Goal: Learn about a topic: Learn about a topic

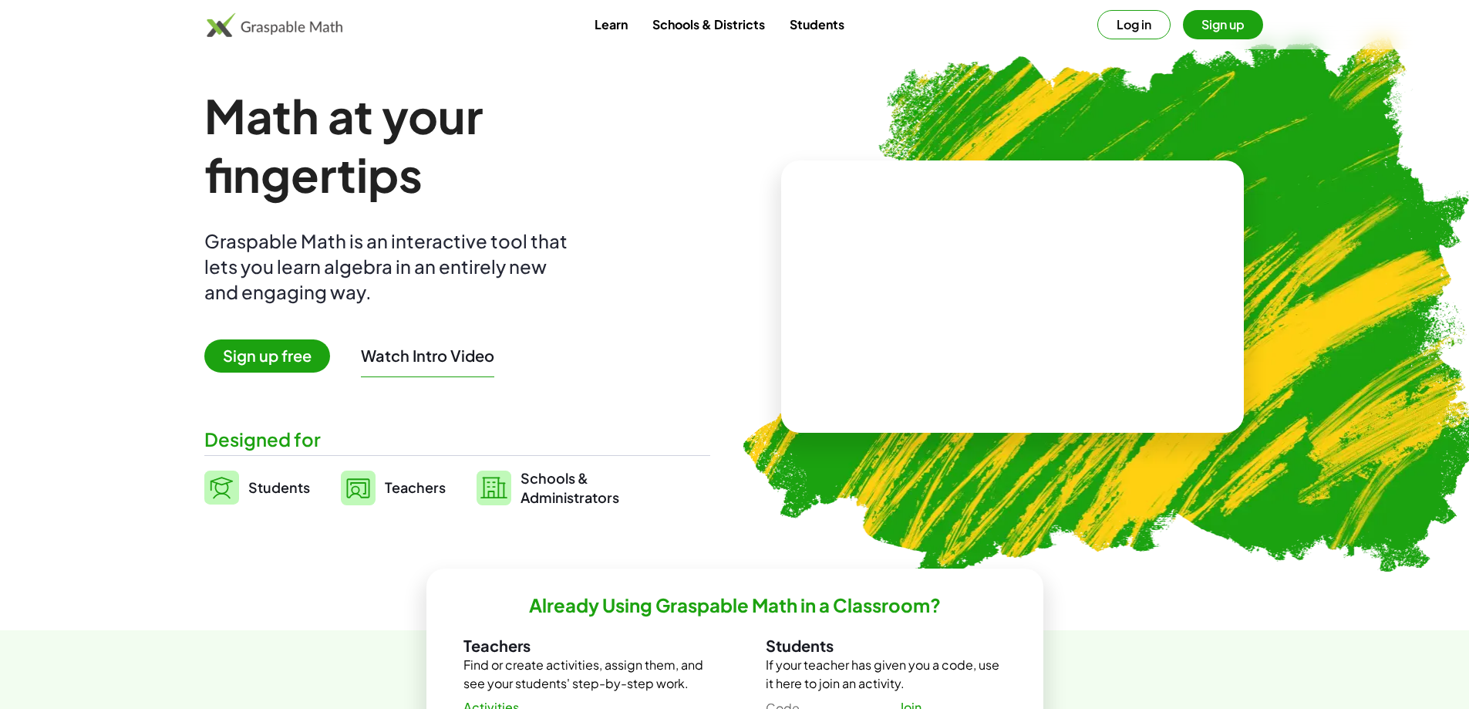
click at [990, 309] on video at bounding box center [1012, 297] width 231 height 116
click at [996, 312] on div "+ 2 + · 3 · 5" at bounding box center [1009, 281] width 150 height 65
click at [1005, 291] on div at bounding box center [1016, 281] width 136 height 57
click at [1040, 344] on div "+ 2 + · 3 · 5 ×" at bounding box center [1013, 297] width 270 height 154
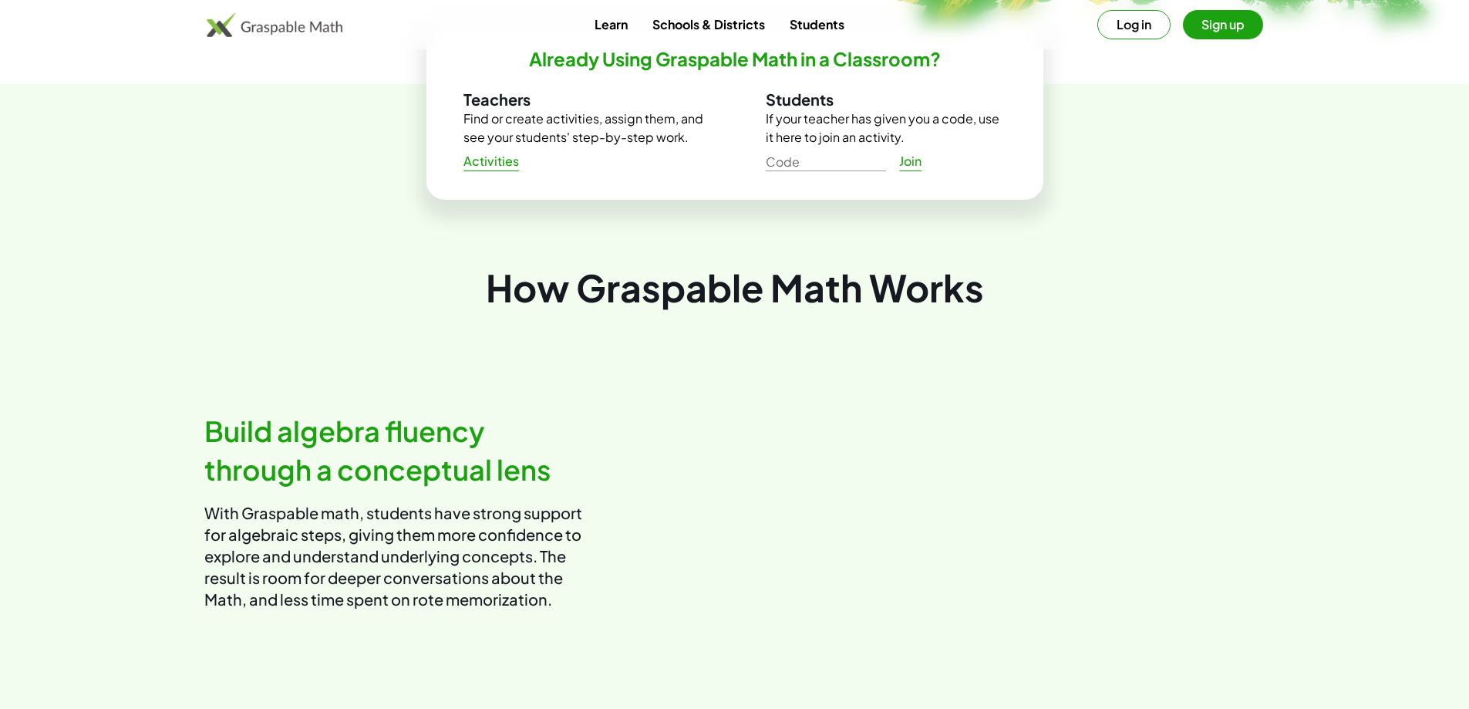
scroll to position [540, 0]
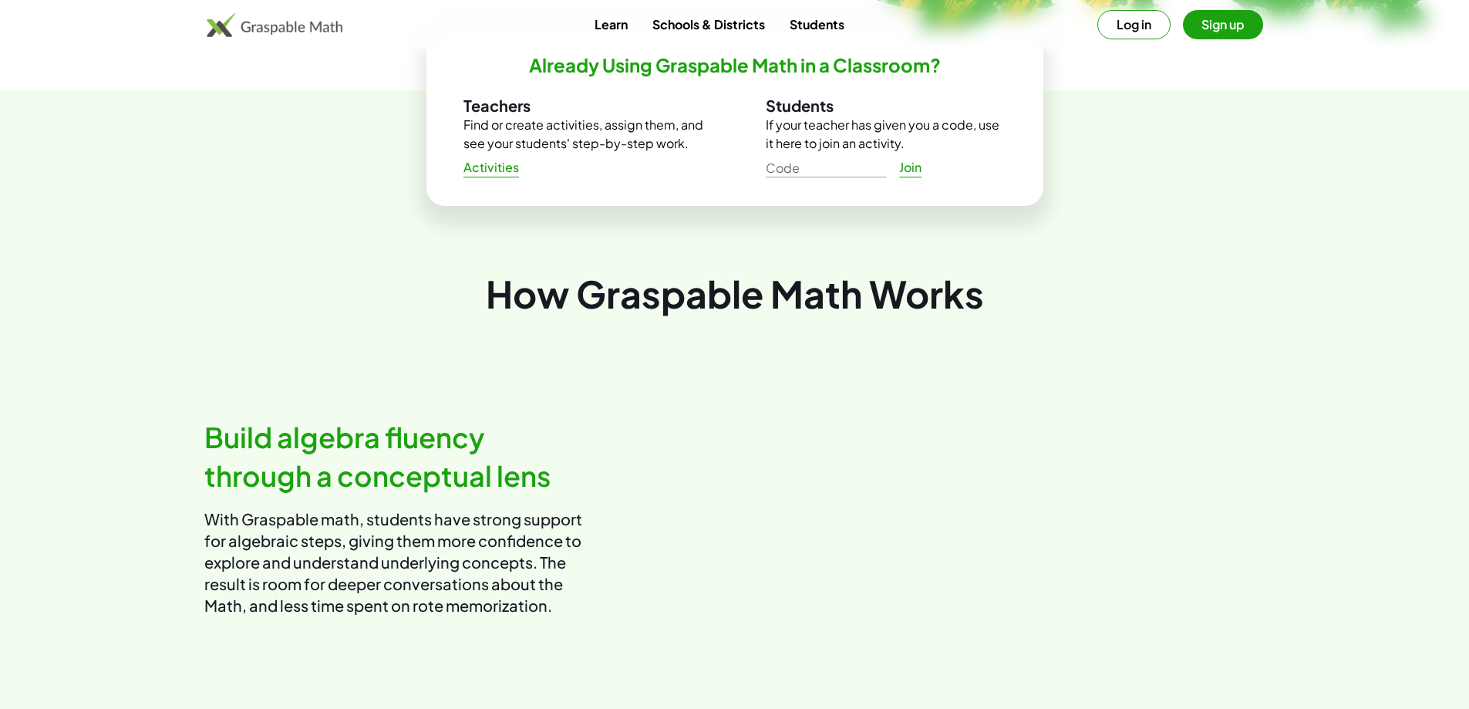
click at [1223, 31] on button "Sign up" at bounding box center [1223, 24] width 80 height 29
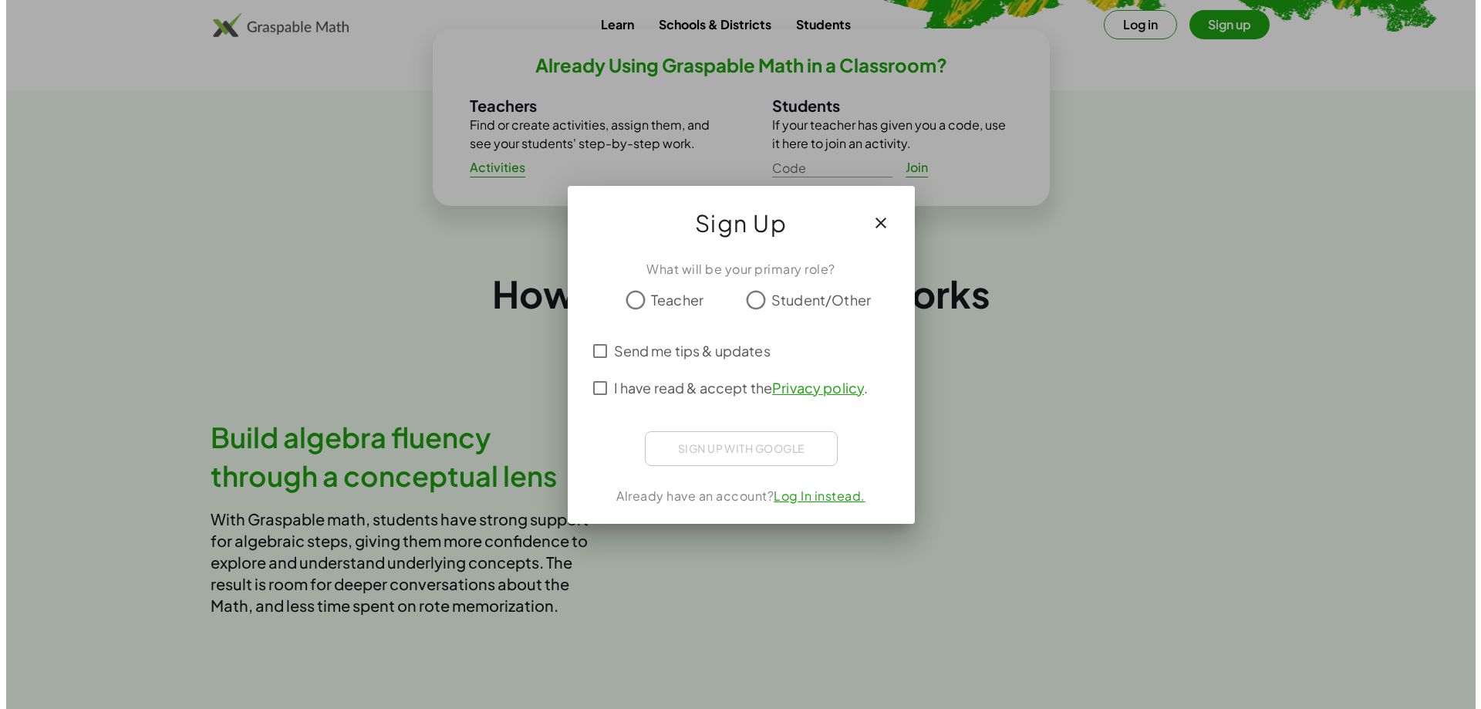
scroll to position [0, 0]
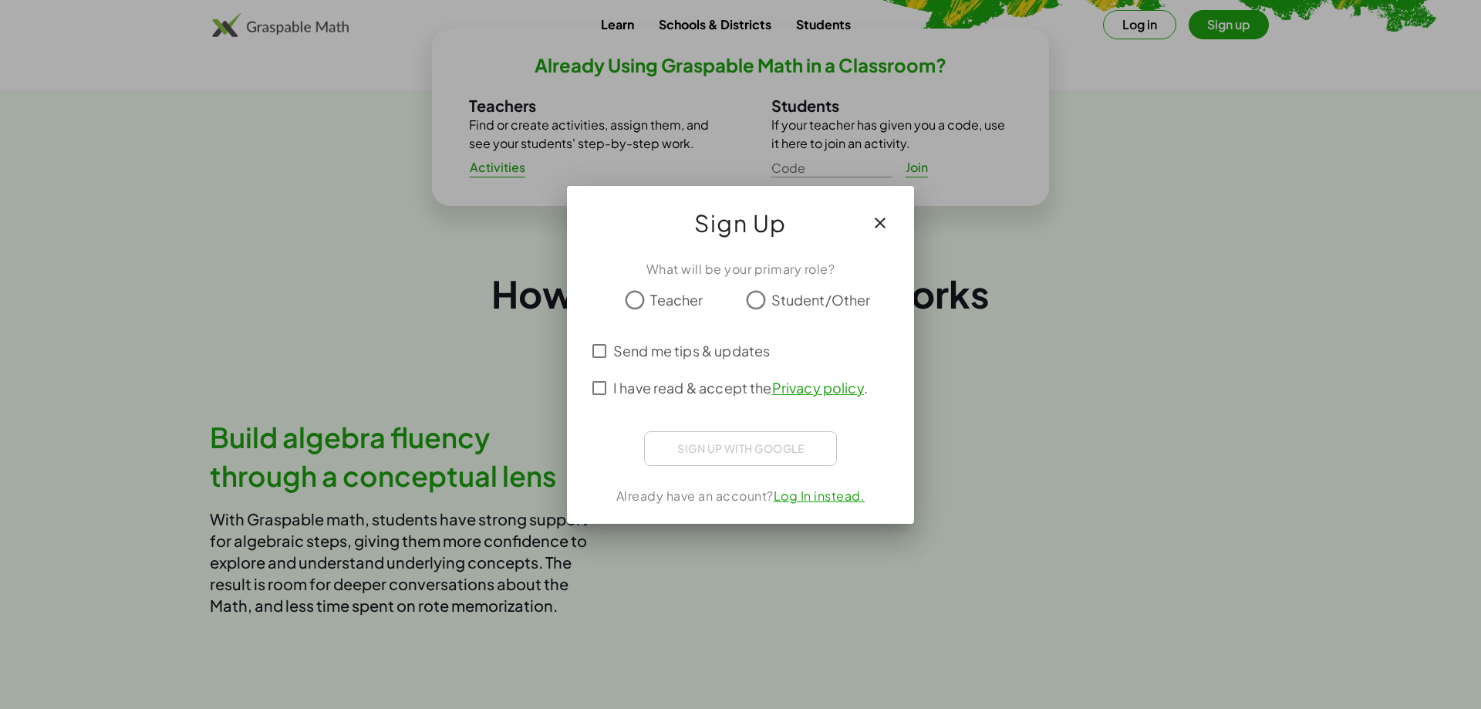
click at [790, 300] on span "Student/Other" at bounding box center [820, 299] width 99 height 21
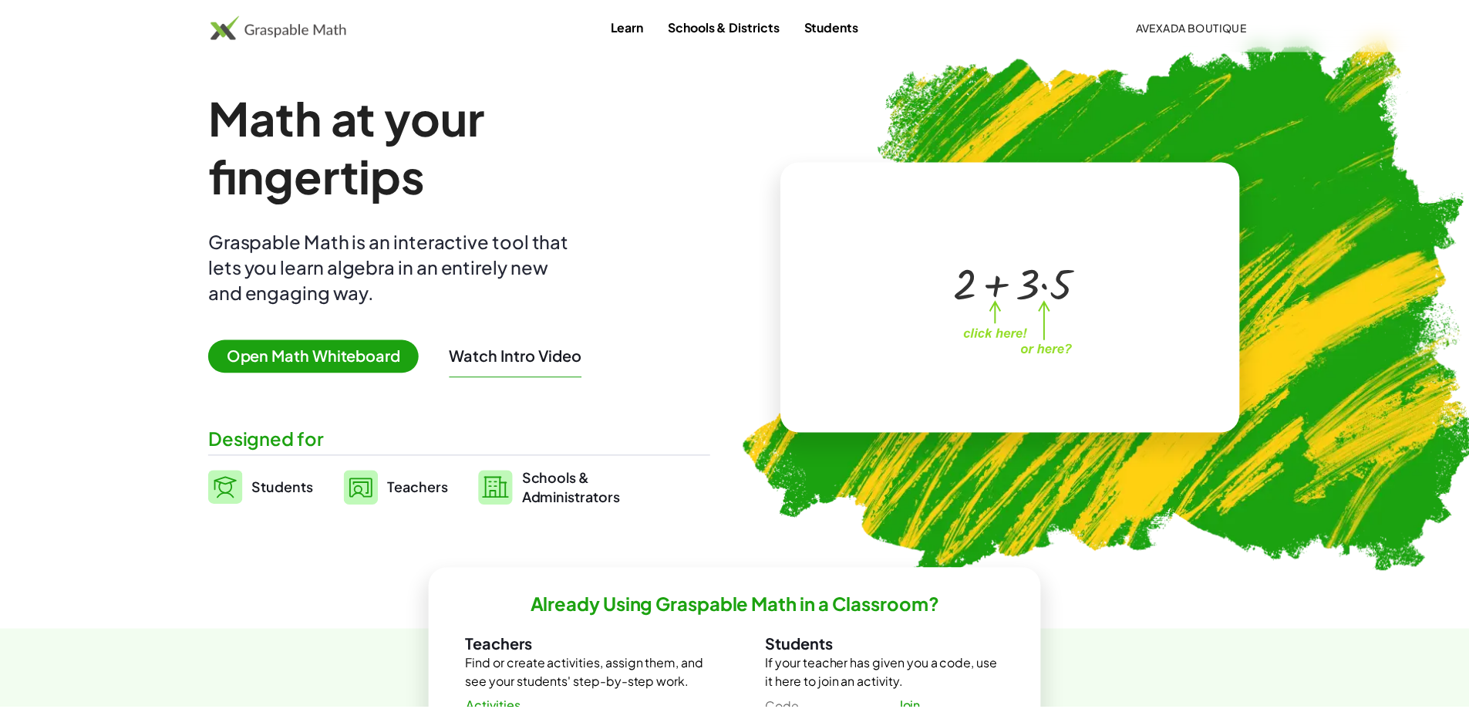
scroll to position [540, 0]
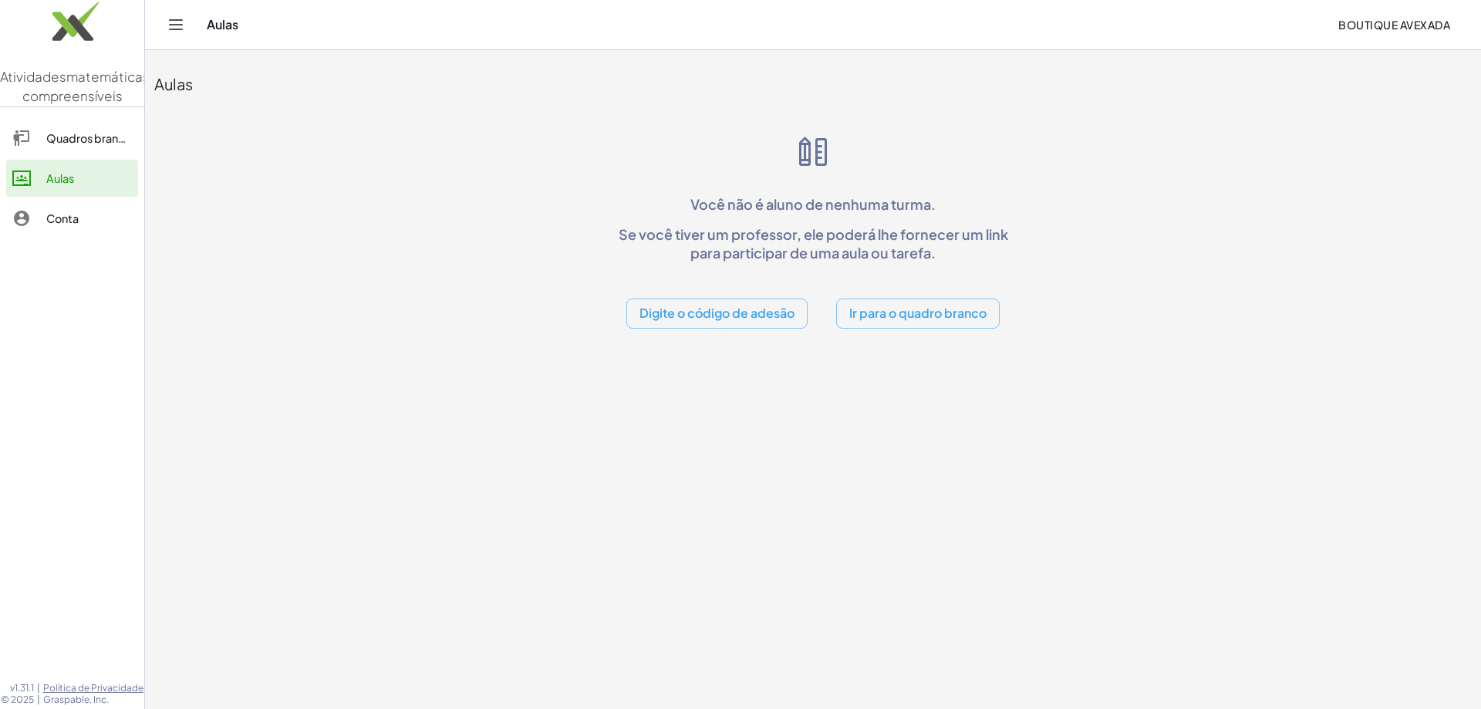
click at [944, 325] on button "Ir para o quadro branco" at bounding box center [918, 313] width 164 height 30
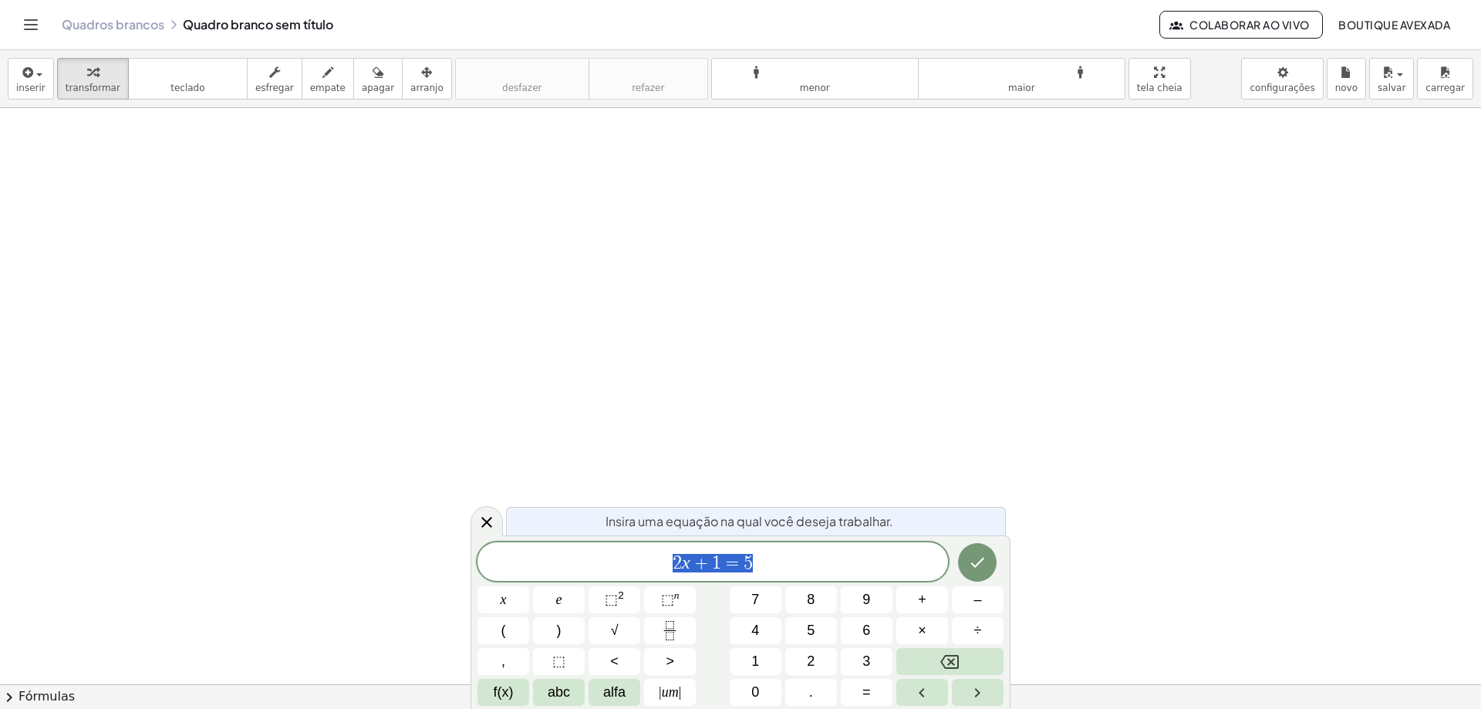
click at [837, 565] on span "2 x + 1 = 5" at bounding box center [712, 563] width 470 height 22
click at [777, 568] on span "2 x + 1 = 5 ​" at bounding box center [712, 563] width 470 height 22
click at [761, 562] on span "2 x + 1 = 5 ​" at bounding box center [712, 563] width 470 height 22
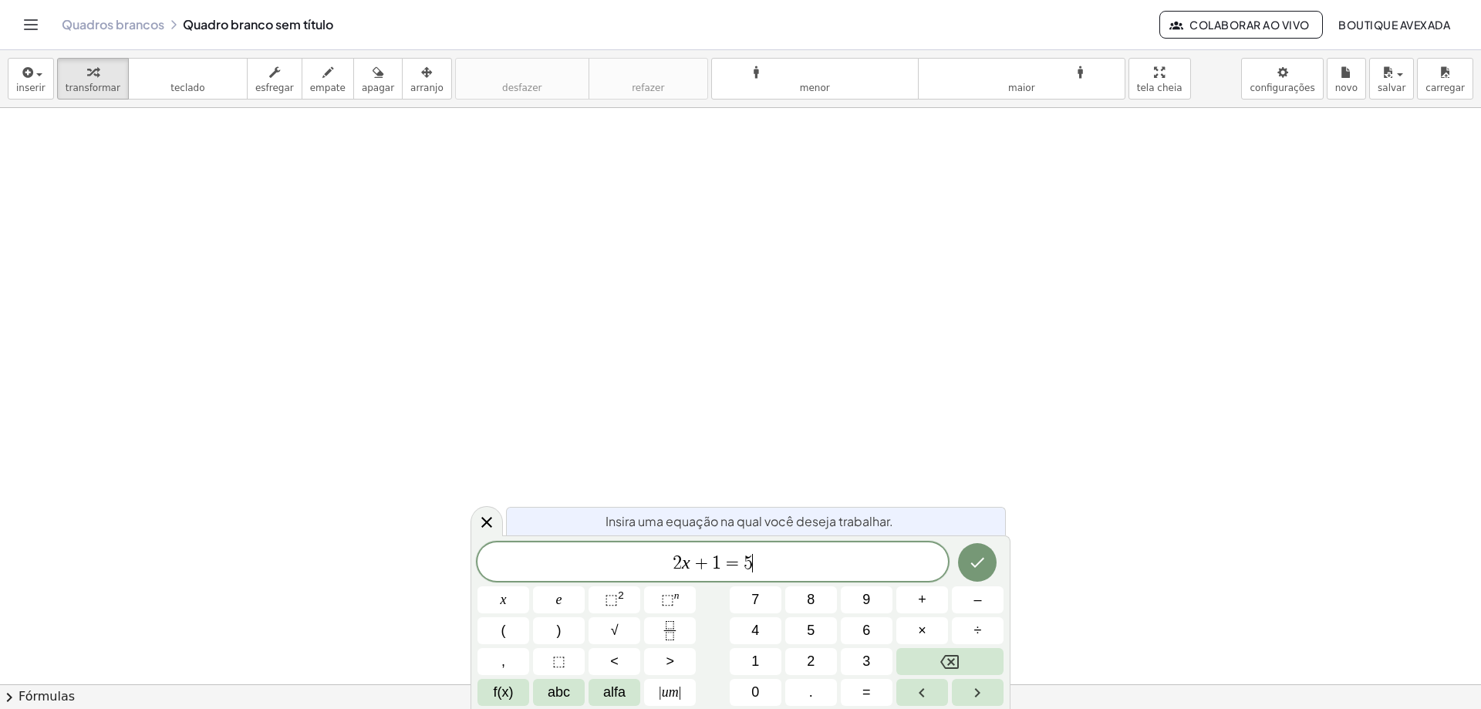
click at [761, 562] on span "2 x + 1 = 5 ​" at bounding box center [712, 563] width 470 height 22
click at [967, 557] on button "Feito" at bounding box center [977, 562] width 39 height 39
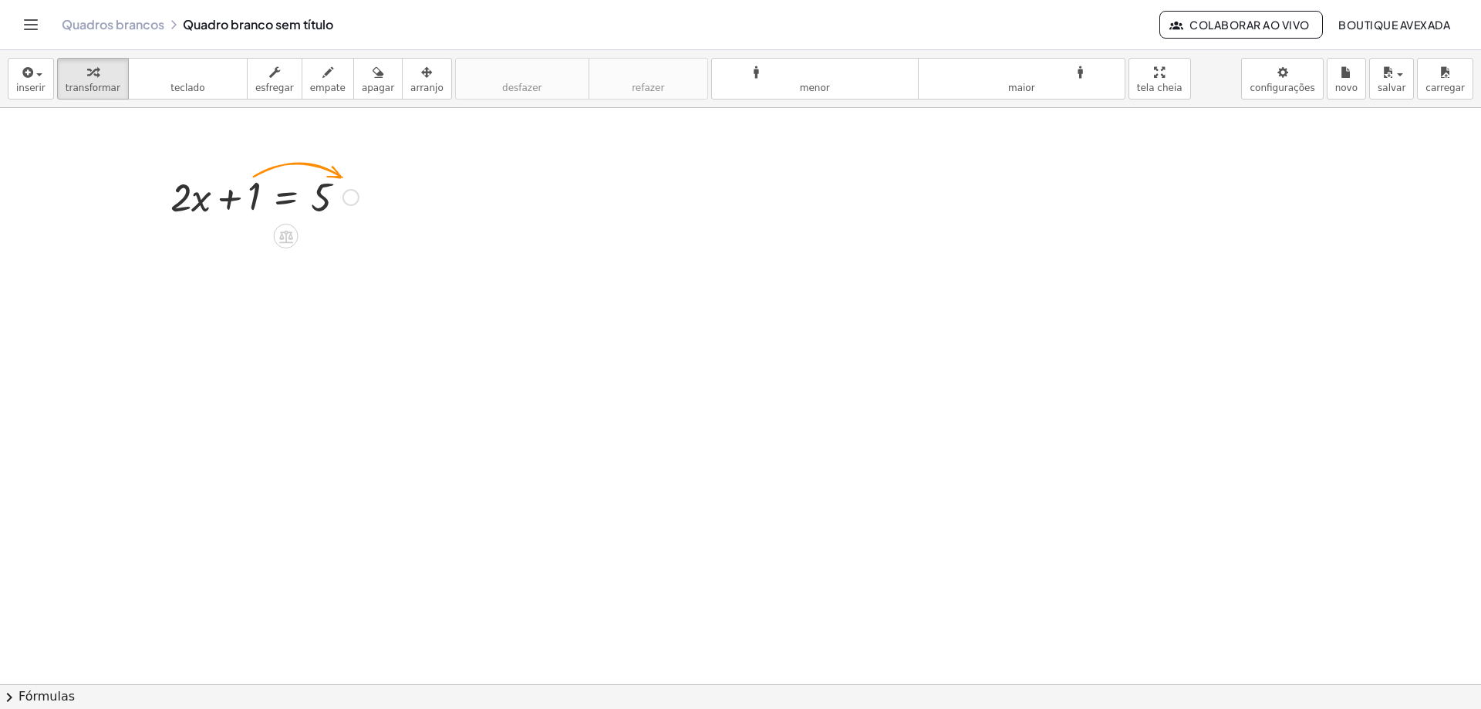
click at [301, 196] on div at bounding box center [265, 196] width 204 height 52
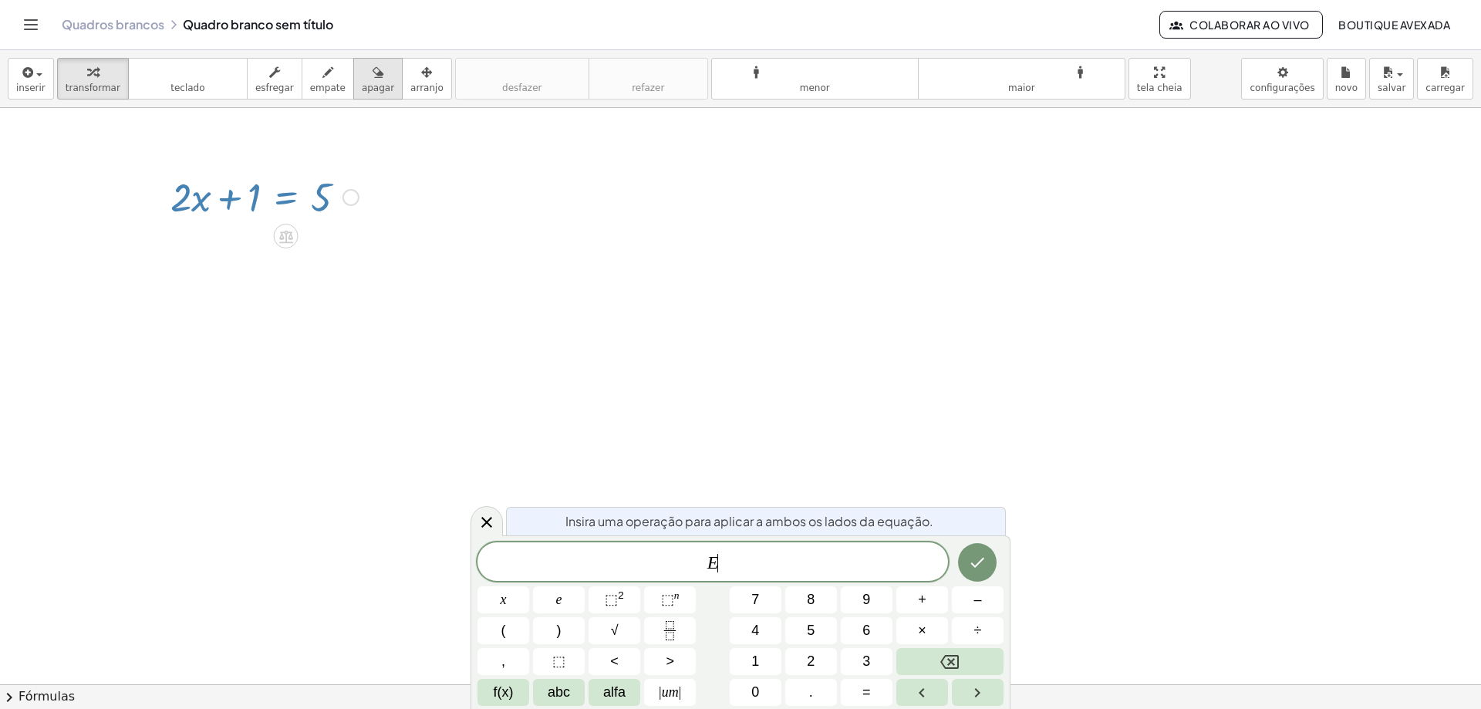
click at [373, 80] on icon "button" at bounding box center [378, 72] width 11 height 19
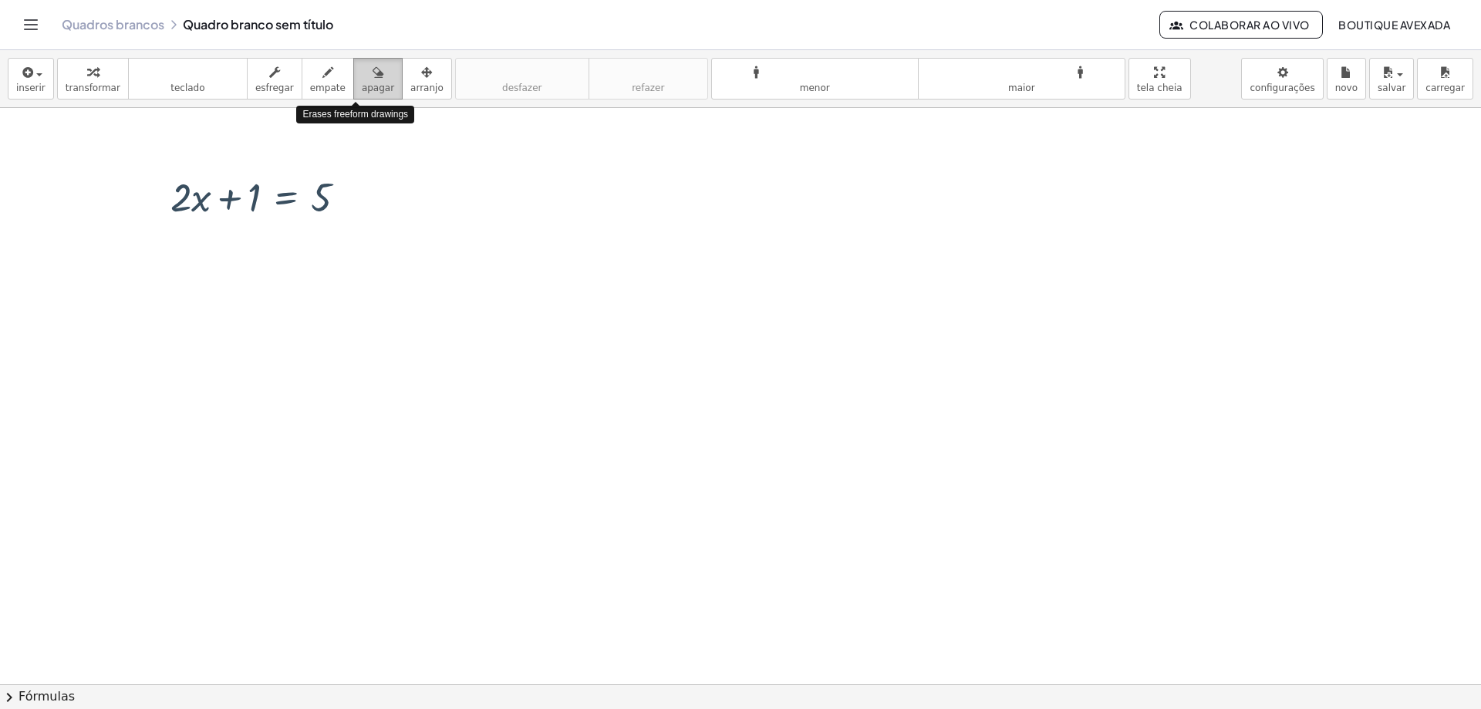
click at [373, 80] on icon "button" at bounding box center [378, 72] width 11 height 19
click at [282, 211] on div at bounding box center [740, 684] width 1481 height 1152
click at [285, 189] on div at bounding box center [740, 684] width 1481 height 1152
drag, startPoint x: 316, startPoint y: 199, endPoint x: 189, endPoint y: 250, distance: 137.1
click at [183, 234] on div at bounding box center [740, 684] width 1481 height 1152
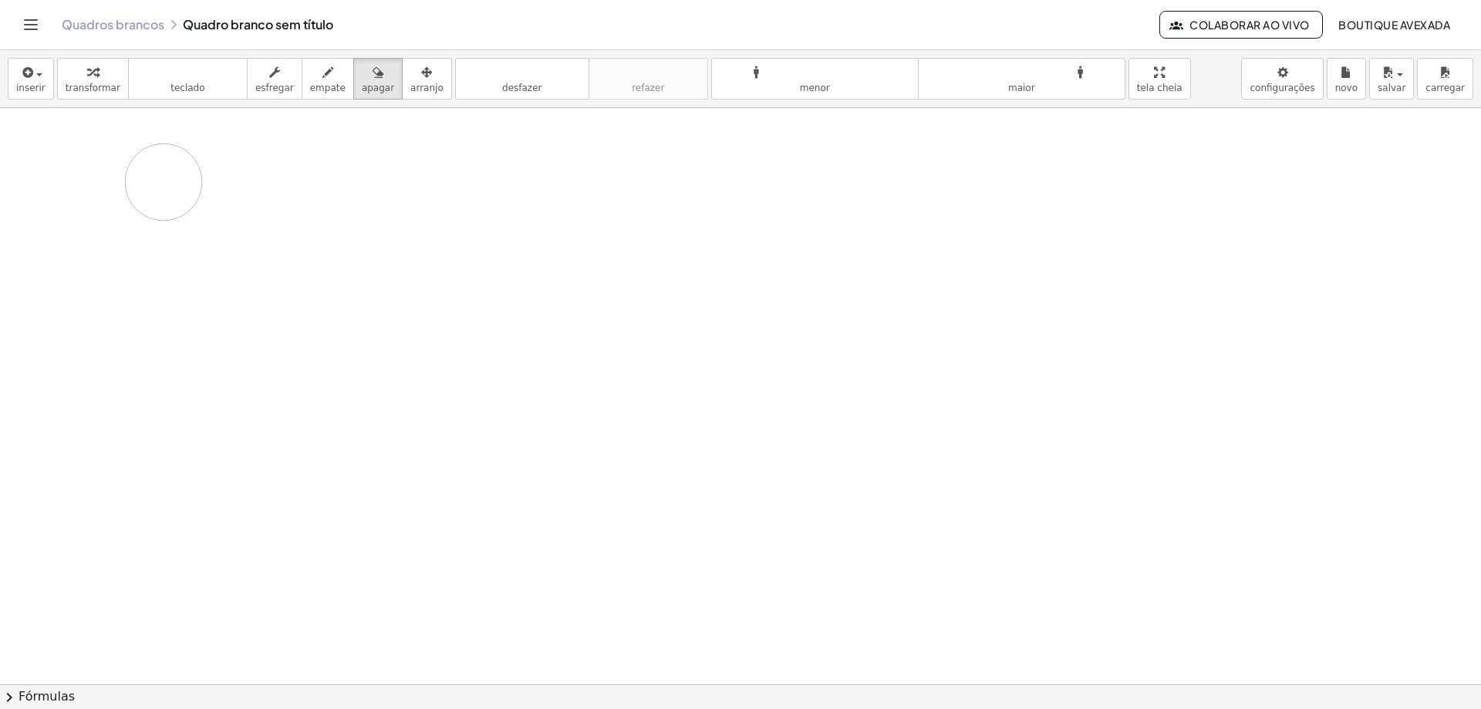
drag, startPoint x: 339, startPoint y: 197, endPoint x: 139, endPoint y: 193, distance: 199.8
click at [140, 192] on div at bounding box center [740, 684] width 1481 height 1152
click at [227, 192] on div at bounding box center [740, 684] width 1481 height 1152
click at [184, 194] on div at bounding box center [740, 684] width 1481 height 1152
drag, startPoint x: 184, startPoint y: 194, endPoint x: 384, endPoint y: 206, distance: 200.1
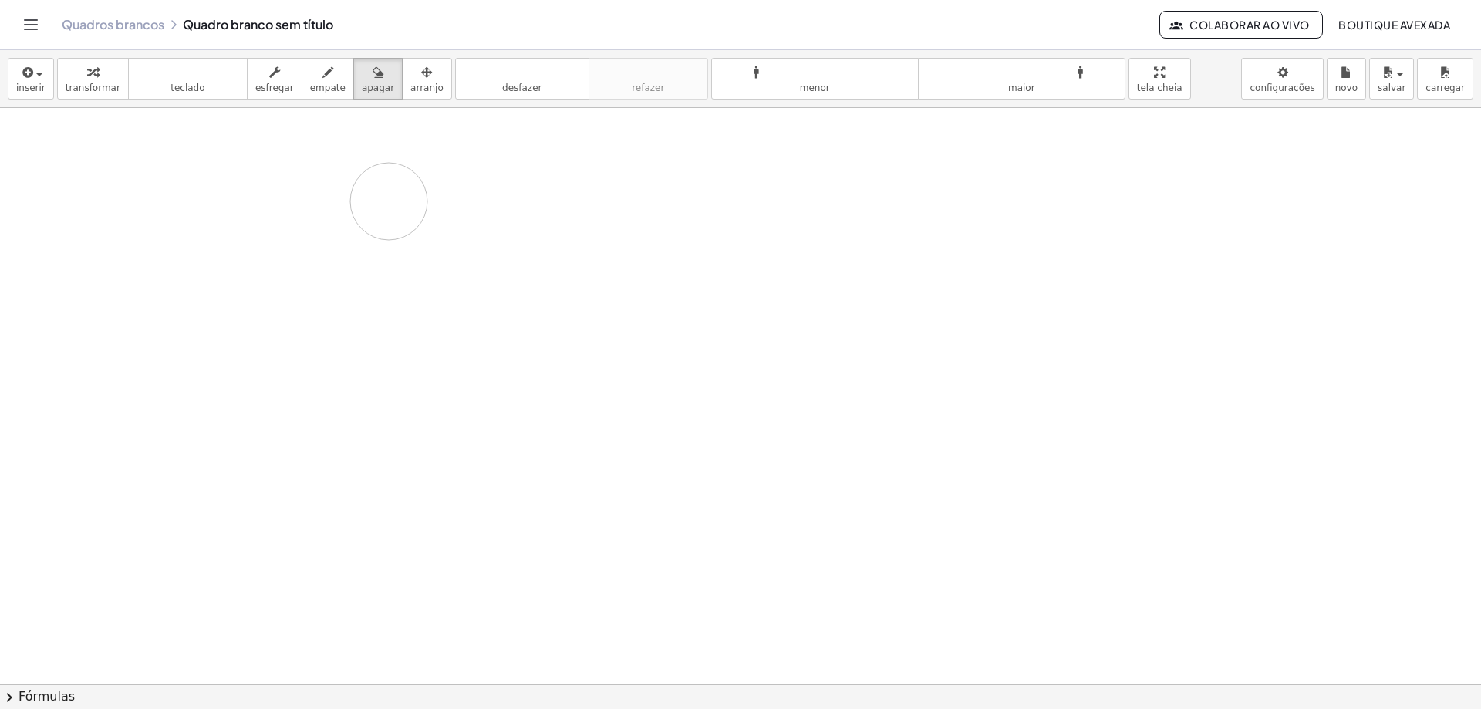
click at [389, 201] on div at bounding box center [740, 684] width 1481 height 1152
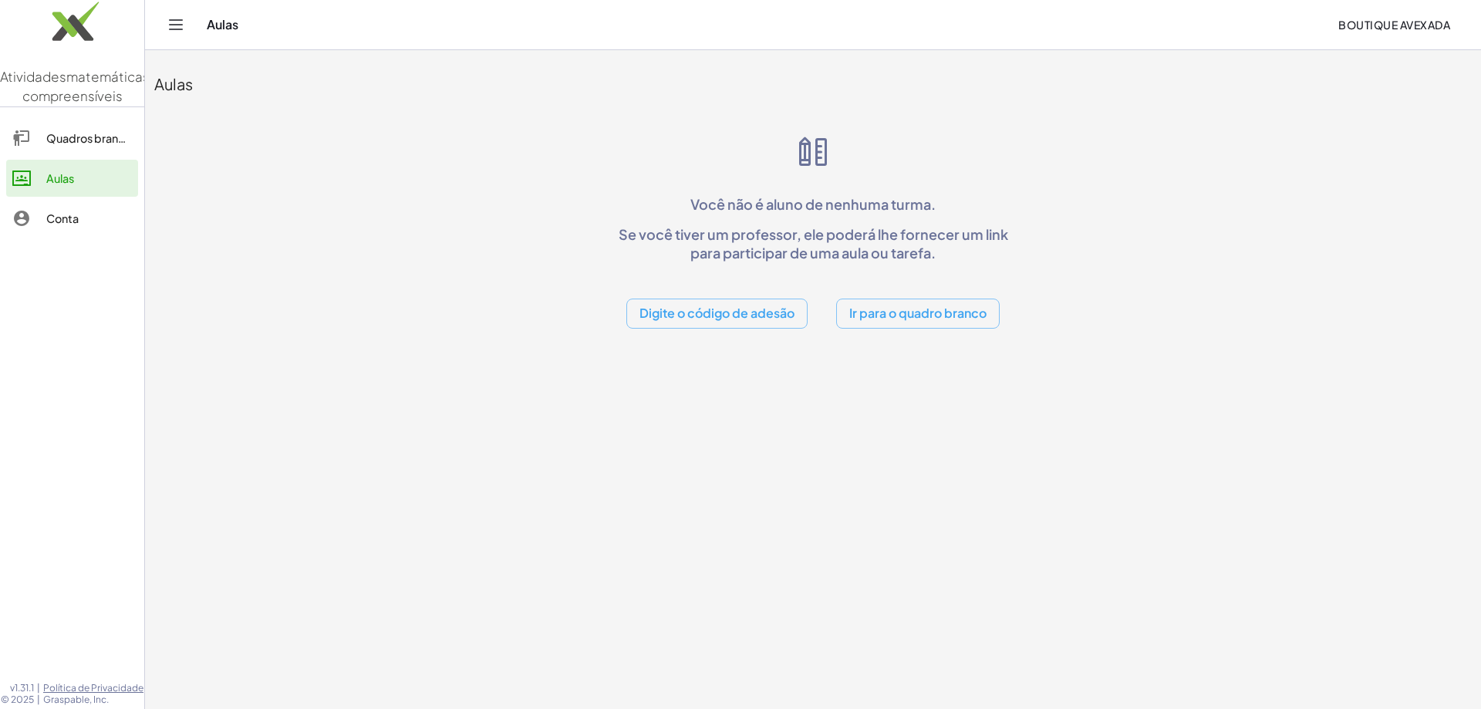
click at [899, 307] on font "Ir para o quadro branco" at bounding box center [917, 313] width 137 height 16
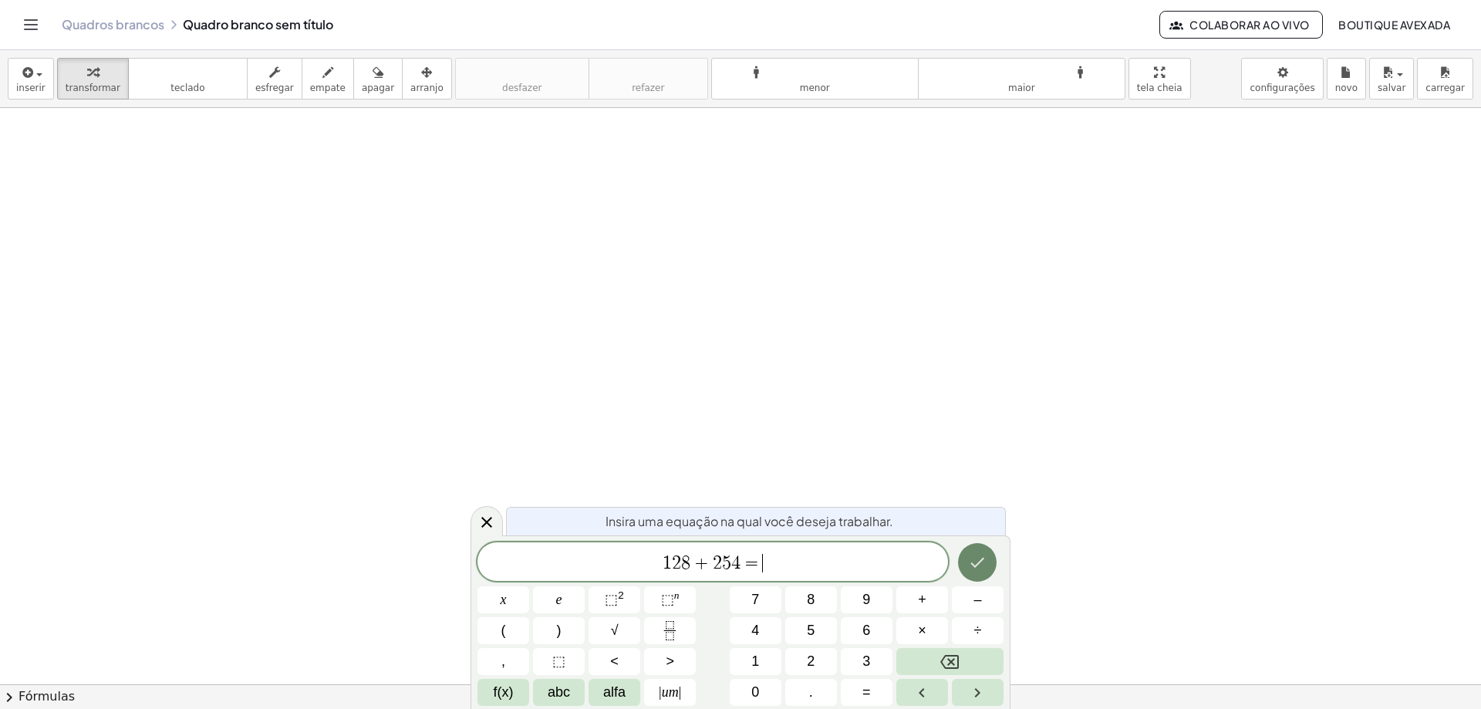
click at [972, 555] on icon "Feito" at bounding box center [977, 562] width 19 height 19
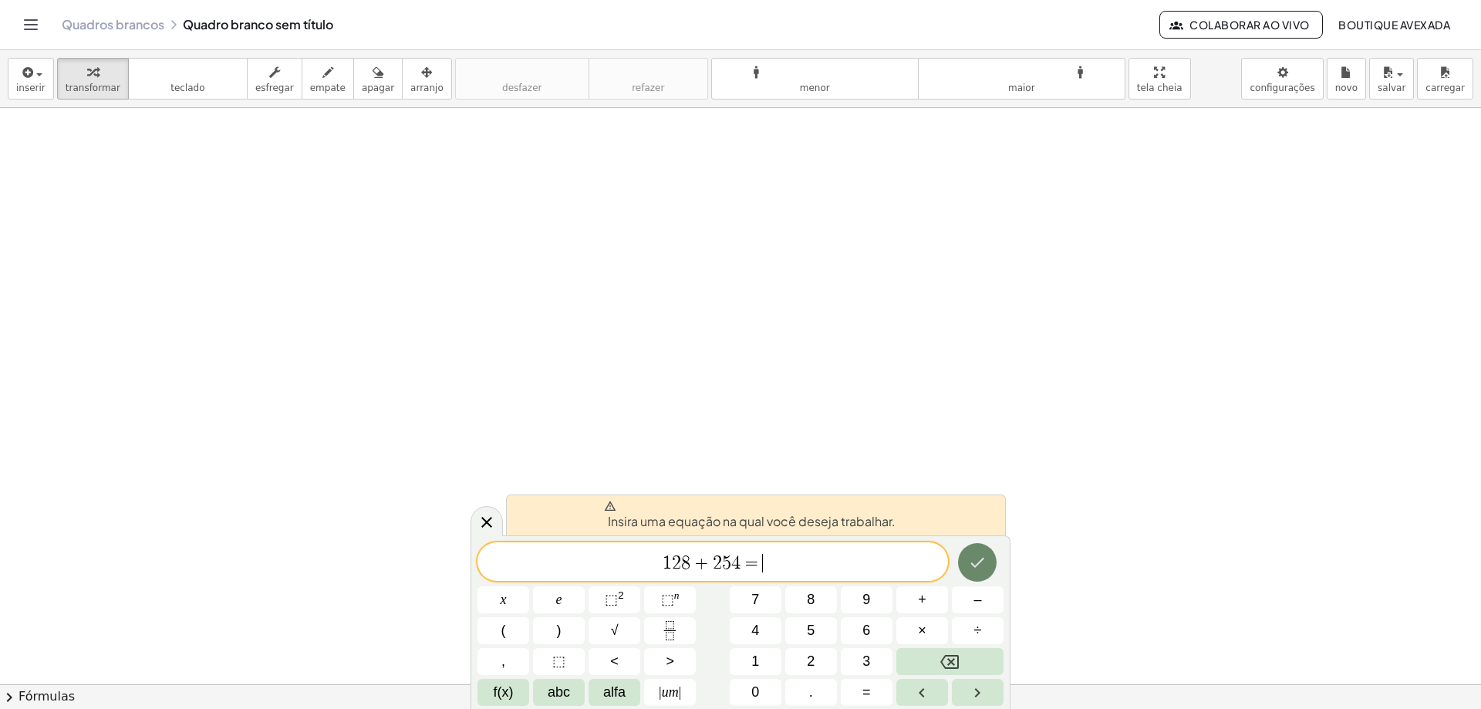
click at [969, 551] on button "Feito" at bounding box center [977, 562] width 39 height 39
click at [973, 563] on icon "Feito" at bounding box center [977, 562] width 19 height 19
click at [35, 78] on div "button" at bounding box center [30, 71] width 29 height 19
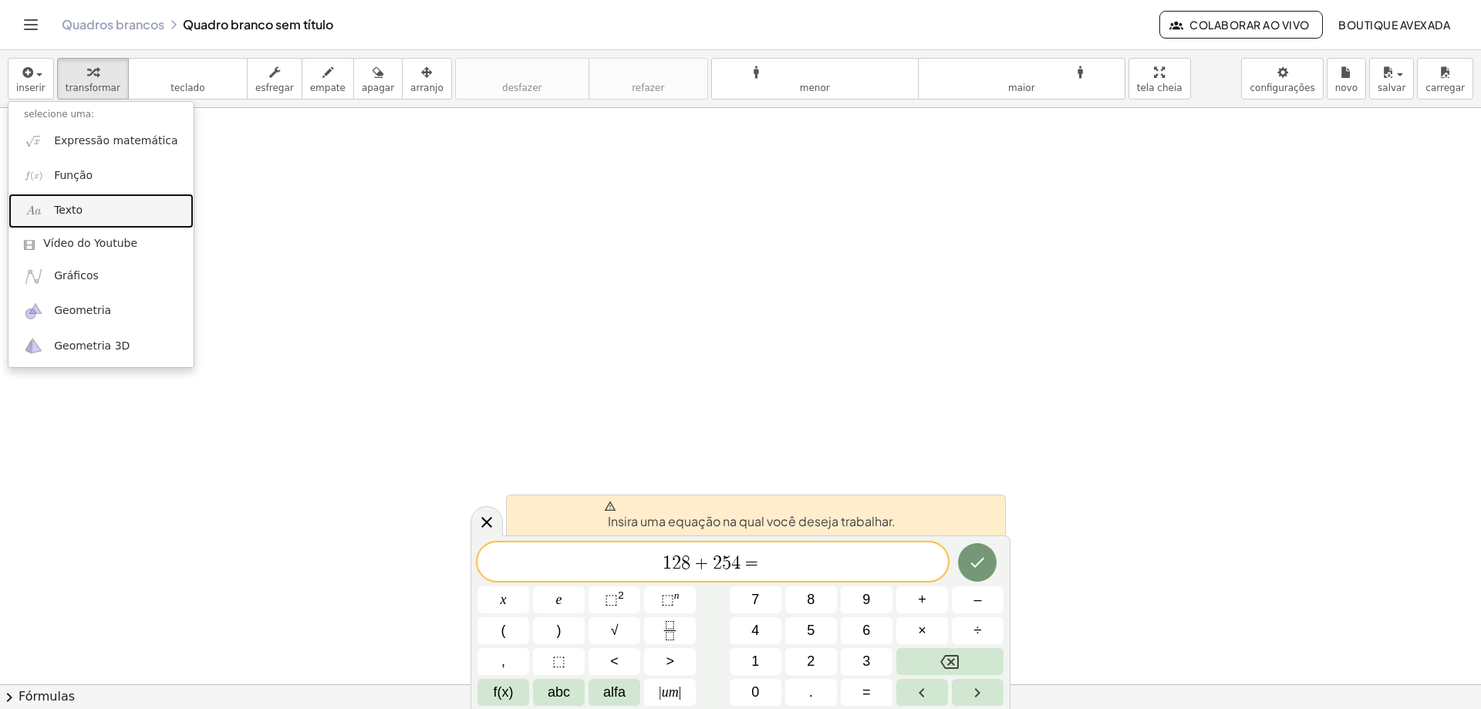
click at [113, 217] on link "Texto" at bounding box center [100, 211] width 185 height 35
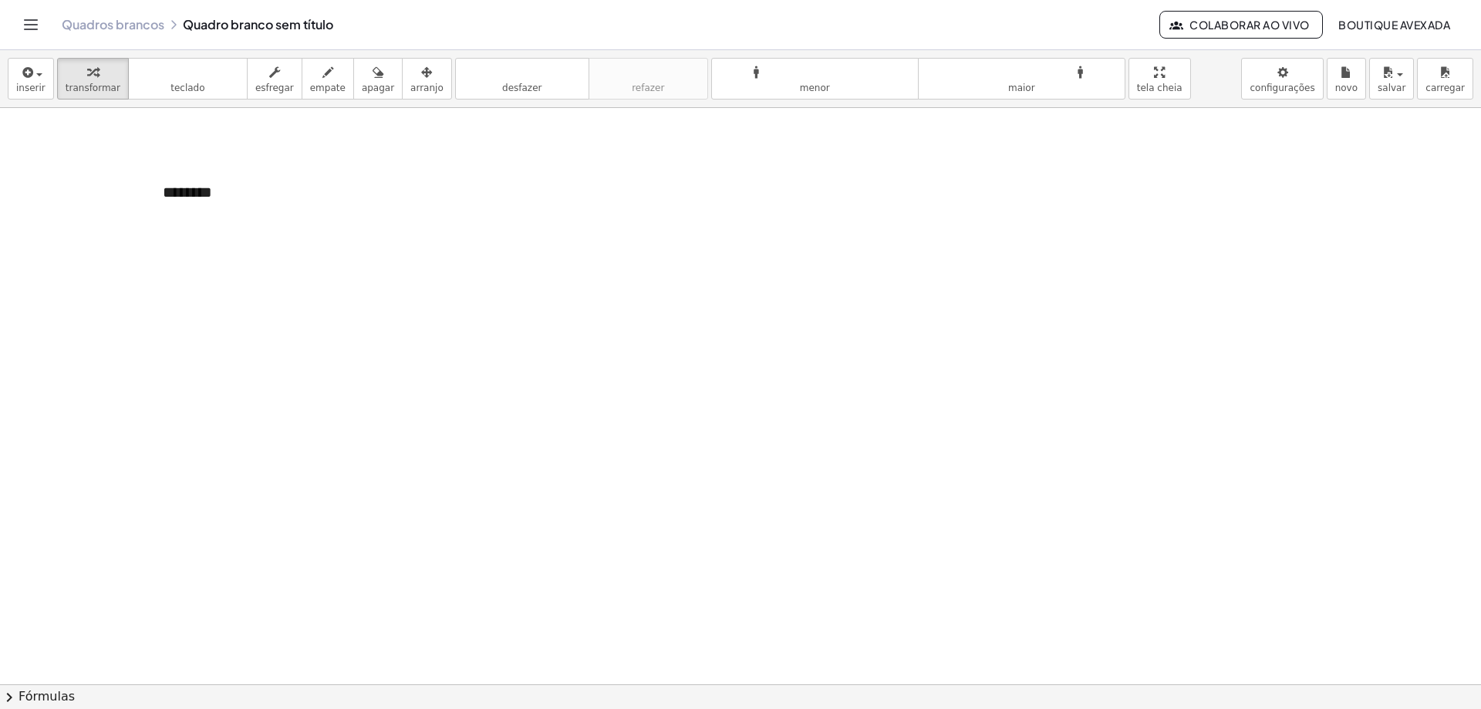
click at [491, 198] on div at bounding box center [740, 684] width 1481 height 1152
drag, startPoint x: 352, startPoint y: 173, endPoint x: 395, endPoint y: 196, distance: 49.0
click at [395, 196] on div "- + ********" at bounding box center [740, 684] width 1481 height 1152
drag, startPoint x: 403, startPoint y: 196, endPoint x: 389, endPoint y: 255, distance: 60.8
click at [402, 261] on div at bounding box center [740, 684] width 1481 height 1152
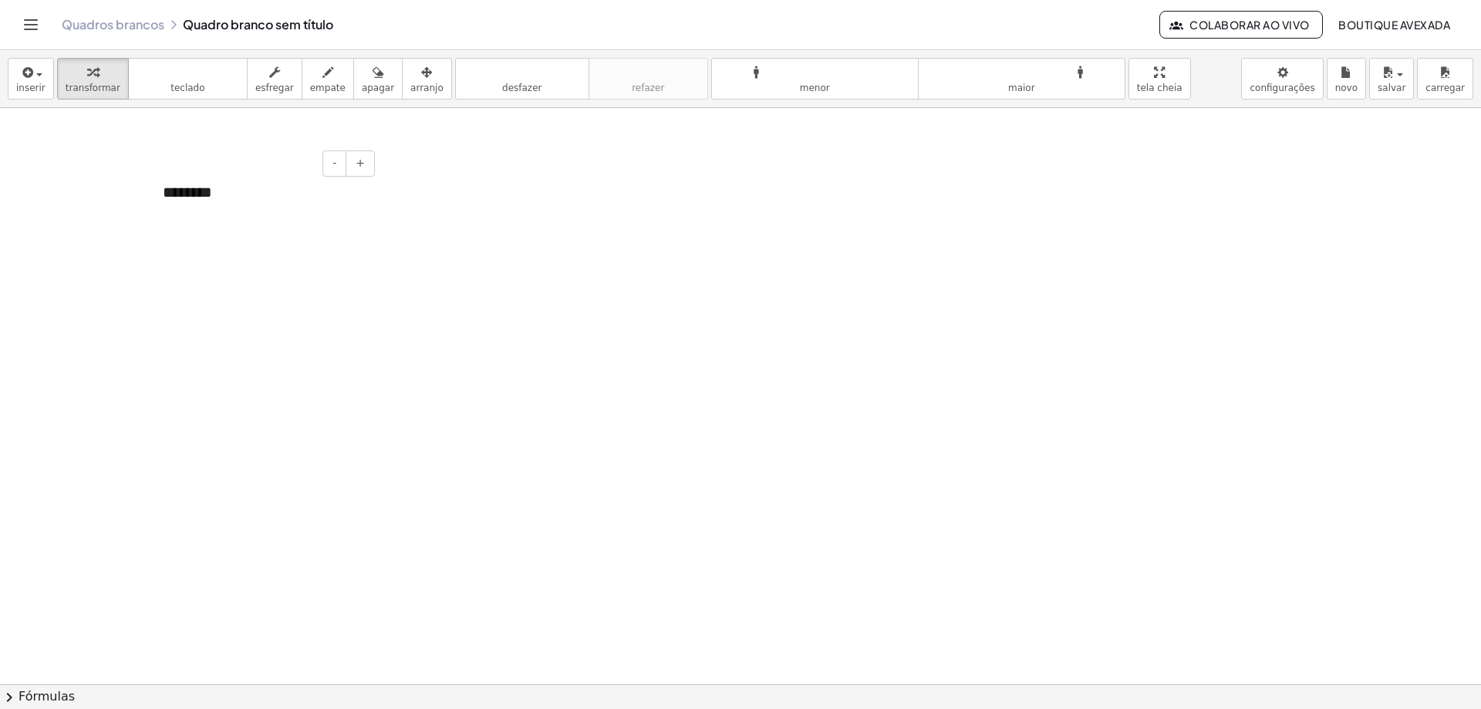
click at [319, 189] on div "********" at bounding box center [262, 192] width 231 height 53
drag, startPoint x: 369, startPoint y: 282, endPoint x: 332, endPoint y: 276, distance: 38.3
click at [364, 283] on div at bounding box center [740, 684] width 1481 height 1152
drag, startPoint x: 282, startPoint y: 269, endPoint x: 277, endPoint y: 313, distance: 44.3
click at [282, 313] on div at bounding box center [740, 684] width 1481 height 1152
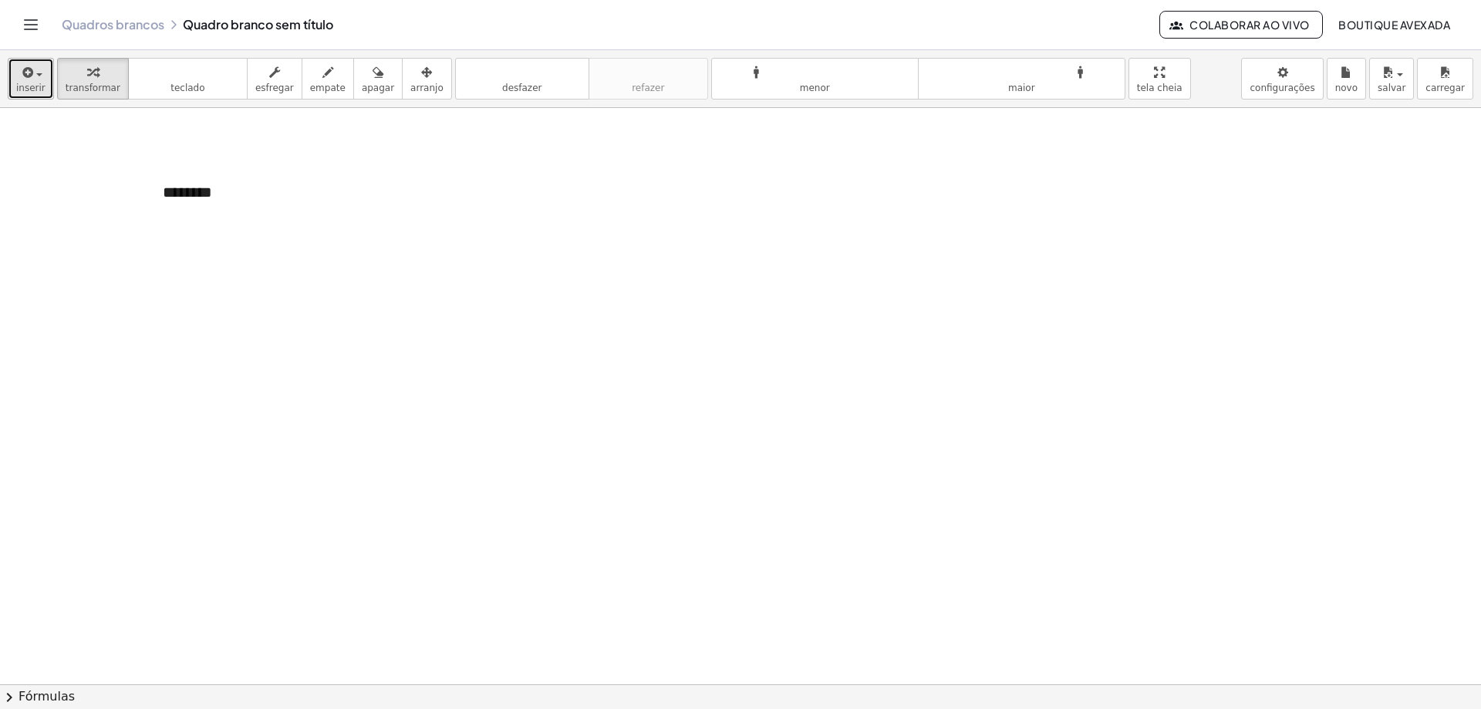
click at [36, 73] on span "button" at bounding box center [39, 74] width 6 height 3
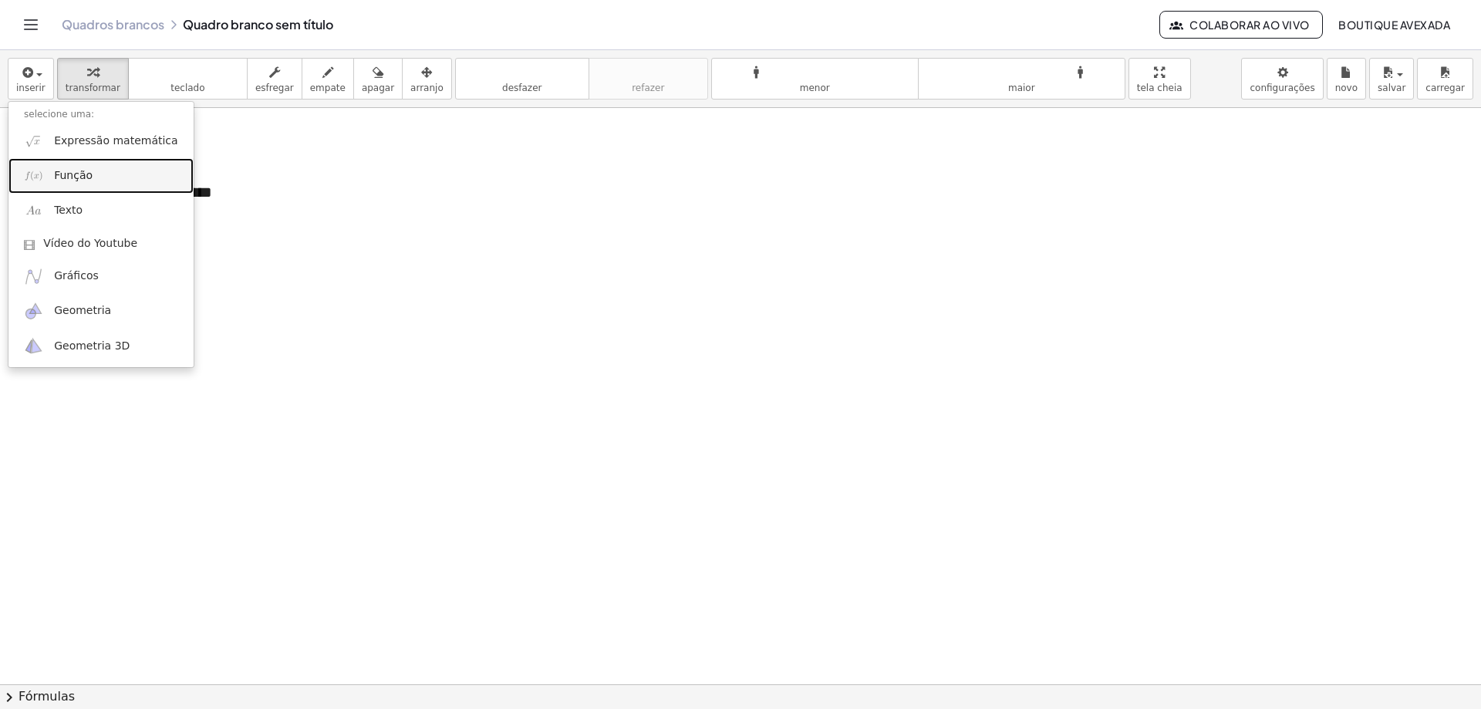
click at [77, 174] on font "Função" at bounding box center [73, 175] width 39 height 12
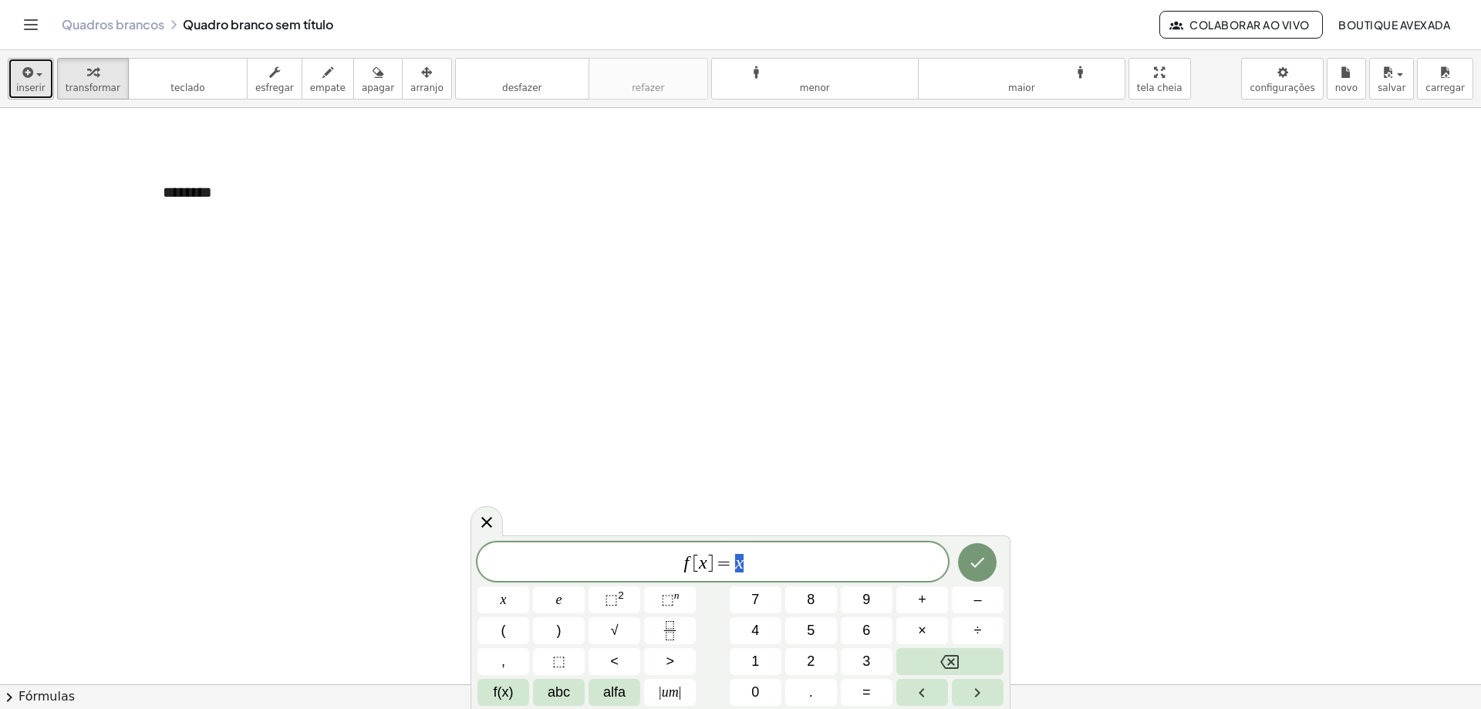
click at [40, 74] on div "button" at bounding box center [30, 71] width 29 height 19
